Goal: Information Seeking & Learning: Learn about a topic

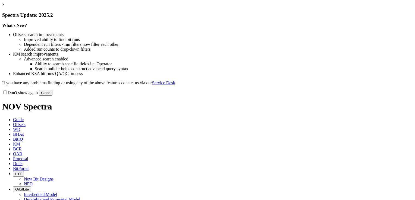
click at [5, 7] on link "×" at bounding box center [3, 4] width 2 height 5
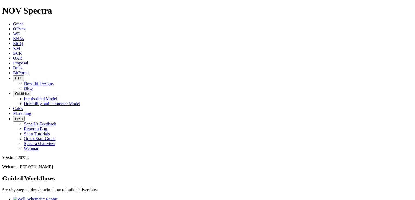
click at [13, 22] on icon at bounding box center [13, 24] width 0 height 5
click at [26, 27] on span "Offsets" at bounding box center [19, 29] width 12 height 5
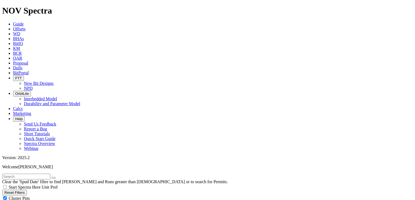
click at [44, 174] on input "text" at bounding box center [26, 177] width 48 height 6
click at [44, 174] on input "southern hills" at bounding box center [26, 177] width 48 height 6
type input "southern hills 32-29"
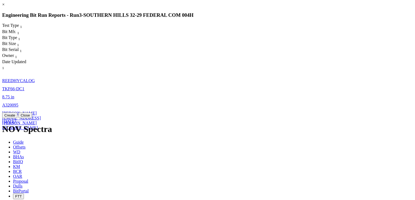
click at [16, 119] on span "5-Aug-2025" at bounding box center [9, 121] width 14 height 5
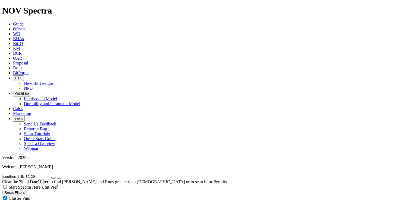
scroll to position [298, 0]
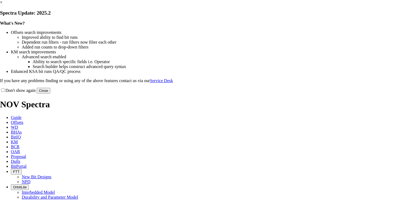
click at [2, 5] on link "×" at bounding box center [1, 2] width 2 height 5
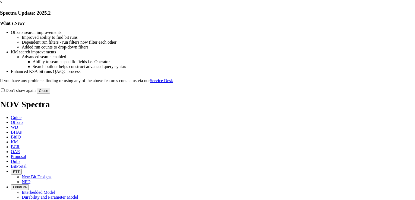
click at [2, 5] on link "×" at bounding box center [1, 2] width 2 height 5
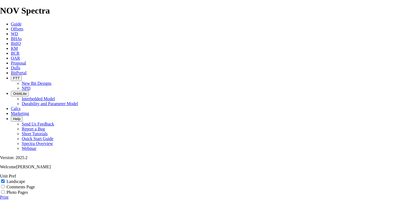
scroll to position [47, 0]
